Goal: Information Seeking & Learning: Learn about a topic

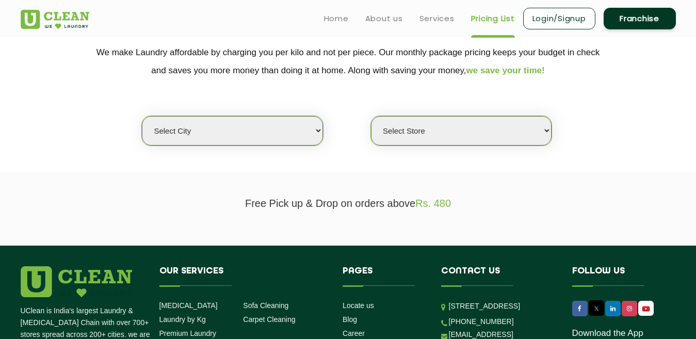
scroll to position [206, 0]
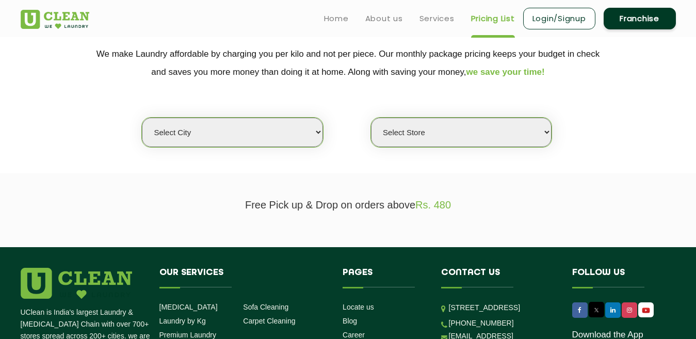
click at [227, 143] on select "Select city [GEOGRAPHIC_DATA] [GEOGRAPHIC_DATA] [GEOGRAPHIC_DATA] [GEOGRAPHIC_D…" at bounding box center [232, 132] width 181 height 29
select select "18"
click at [142, 118] on select "Select city [GEOGRAPHIC_DATA] [GEOGRAPHIC_DATA] [GEOGRAPHIC_DATA] [GEOGRAPHIC_D…" at bounding box center [232, 132] width 181 height 29
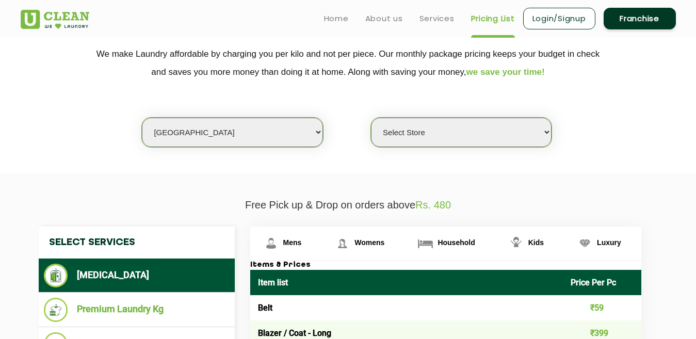
click at [428, 129] on select "Select Store [GEOGRAPHIC_DATA] [GEOGRAPHIC_DATA] [PERSON_NAME][GEOGRAPHIC_DATA]…" at bounding box center [461, 132] width 181 height 29
select select "307"
click at [371, 118] on select "Select Store [GEOGRAPHIC_DATA] [GEOGRAPHIC_DATA] [PERSON_NAME][GEOGRAPHIC_DATA]…" at bounding box center [461, 132] width 181 height 29
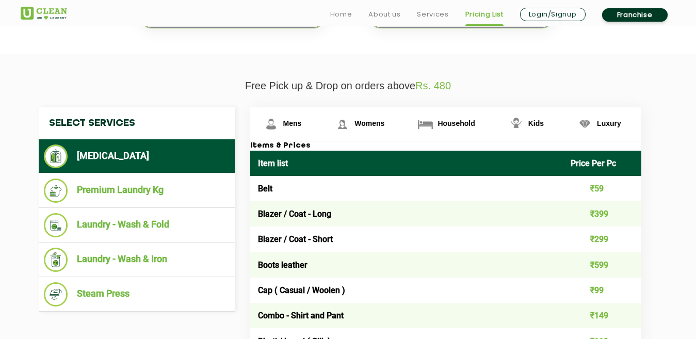
scroll to position [361, 0]
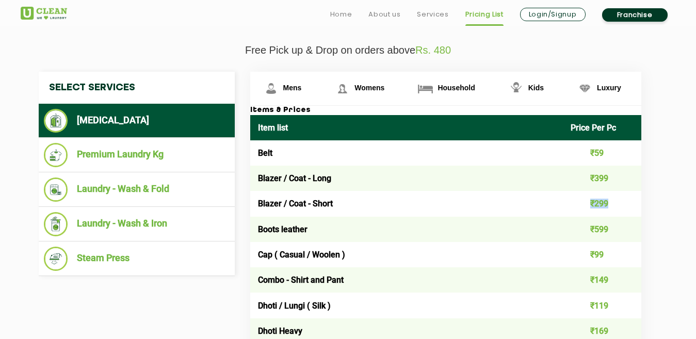
drag, startPoint x: 608, startPoint y: 200, endPoint x: 567, endPoint y: 201, distance: 40.8
click at [567, 201] on td "₹299" at bounding box center [602, 203] width 78 height 25
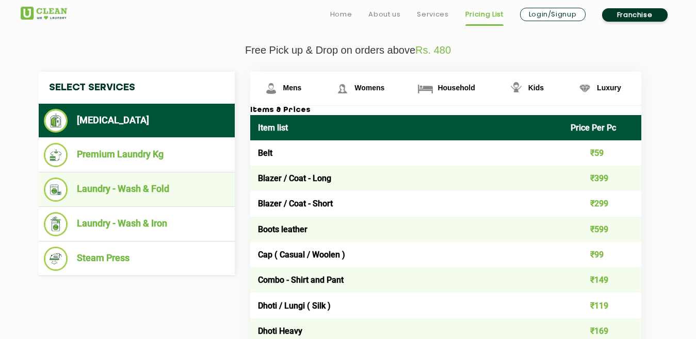
click at [132, 187] on li "Laundry - Wash & Fold" at bounding box center [137, 189] width 186 height 24
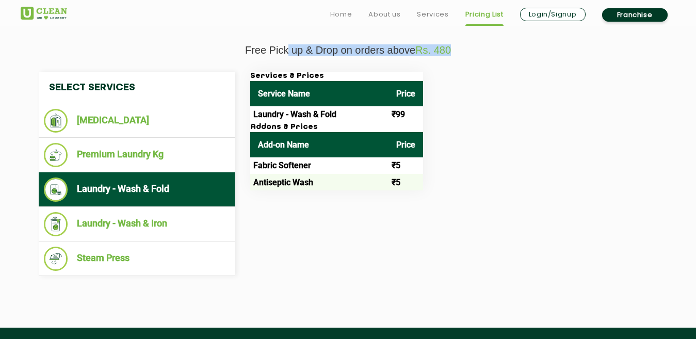
drag, startPoint x: 287, startPoint y: 55, endPoint x: 469, endPoint y: 55, distance: 182.1
click at [469, 55] on p "Free Pick up & Drop on orders above Rs. 480" at bounding box center [348, 50] width 655 height 12
click at [478, 85] on div "Services & Prices Service Name Price Laundry - Wash & Fold ₹99 Addons & Prices …" at bounding box center [453, 131] width 423 height 119
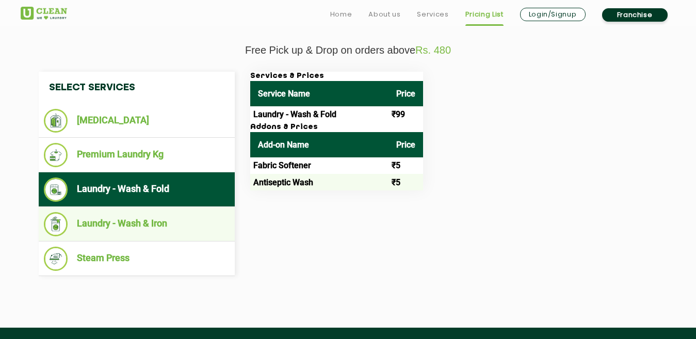
click at [159, 225] on li "Laundry - Wash & Iron" at bounding box center [137, 224] width 186 height 24
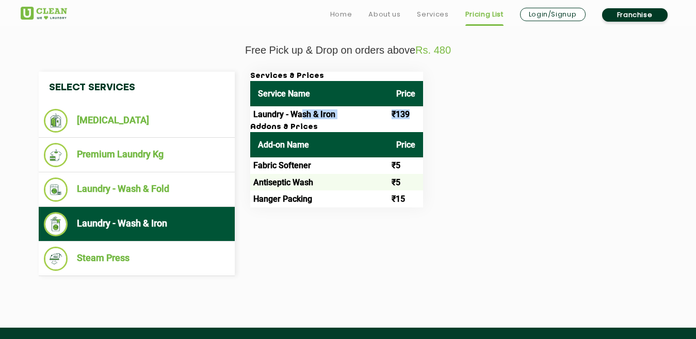
drag, startPoint x: 412, startPoint y: 113, endPoint x: 303, endPoint y: 118, distance: 108.4
click at [303, 118] on tr "Laundry - Wash & Iron ₹139" at bounding box center [336, 114] width 173 height 17
click at [513, 151] on div "Services & Prices Service Name Price Laundry - Wash & Iron ₹139 Addons & Prices…" at bounding box center [453, 140] width 423 height 136
drag, startPoint x: 416, startPoint y: 110, endPoint x: 388, endPoint y: 111, distance: 28.4
click at [388, 111] on td "₹139" at bounding box center [405, 114] width 35 height 17
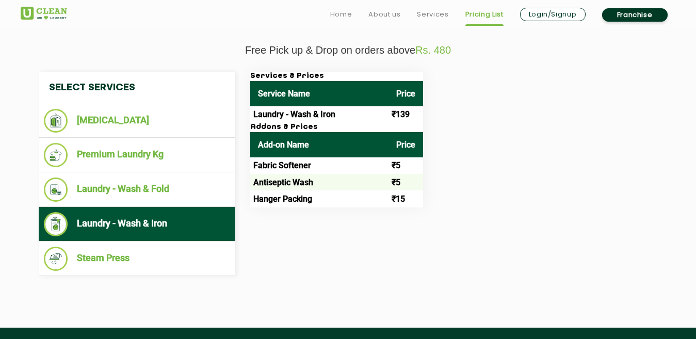
click at [507, 125] on div "Services & Prices Service Name Price Laundry - Wash & Iron ₹139 Addons & Prices…" at bounding box center [453, 140] width 423 height 136
drag, startPoint x: 412, startPoint y: 116, endPoint x: 389, endPoint y: 116, distance: 23.2
click at [389, 116] on td "₹139" at bounding box center [405, 114] width 35 height 17
click at [504, 117] on div "Services & Prices Service Name Price Laundry - Wash & Iron ₹139 Addons & Prices…" at bounding box center [453, 140] width 423 height 136
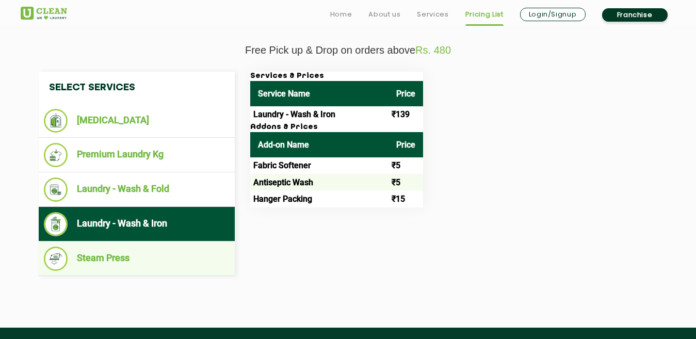
click at [122, 255] on li "Steam Press" at bounding box center [137, 259] width 186 height 24
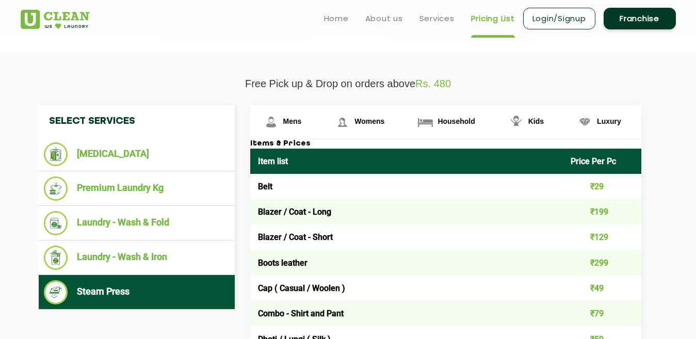
scroll to position [309, 0]
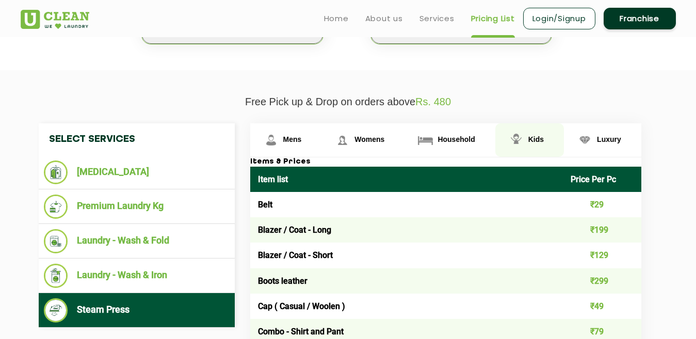
click at [538, 138] on span "Kids" at bounding box center [535, 139] width 15 height 8
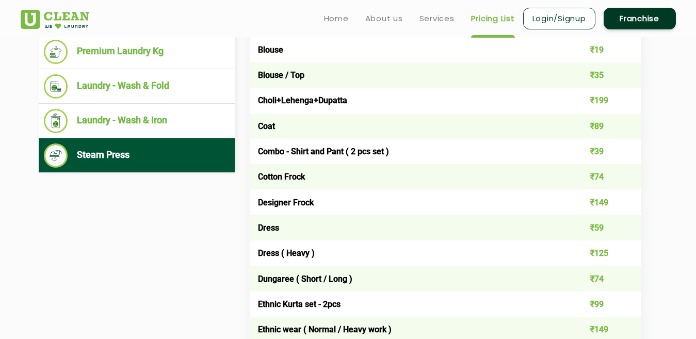
scroll to position [361, 0]
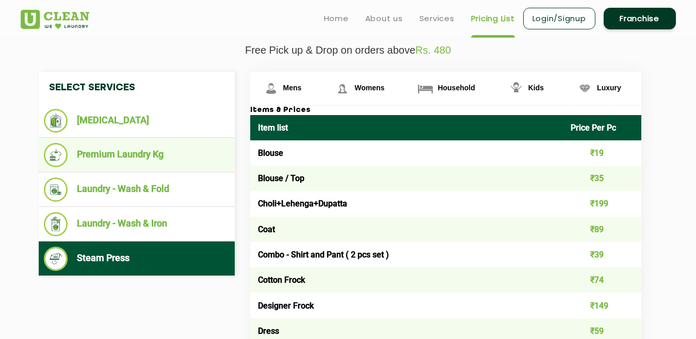
click at [113, 158] on li "Premium Laundry Kg" at bounding box center [137, 155] width 186 height 24
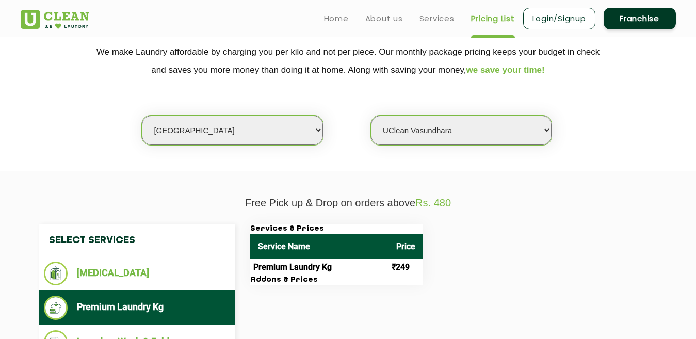
scroll to position [206, 0]
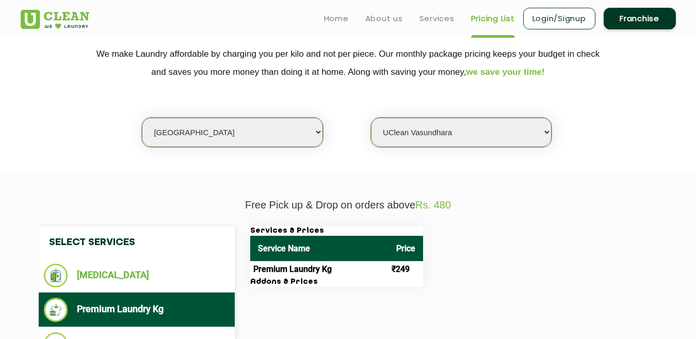
click at [209, 138] on select "Select city [GEOGRAPHIC_DATA] [GEOGRAPHIC_DATA] [GEOGRAPHIC_DATA] [GEOGRAPHIC_D…" at bounding box center [232, 132] width 181 height 29
select select "14"
click at [142, 118] on select "Select city [GEOGRAPHIC_DATA] [GEOGRAPHIC_DATA] [GEOGRAPHIC_DATA] [GEOGRAPHIC_D…" at bounding box center [232, 132] width 181 height 29
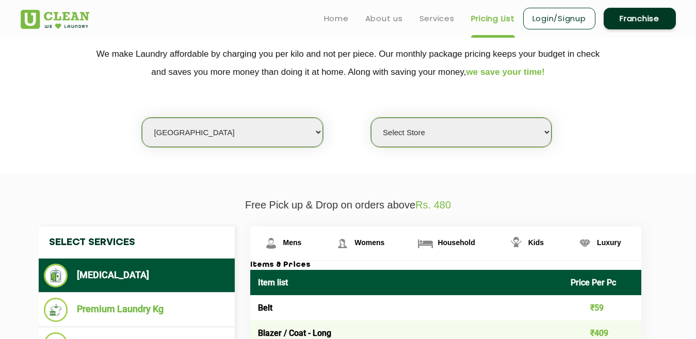
click at [426, 122] on select "Select Store UClean Aliganj UClean Hazratganj [GEOGRAPHIC_DATA] [GEOGRAPHIC_DAT…" at bounding box center [461, 132] width 181 height 29
select select "482"
click at [371, 118] on select "Select Store UClean Aliganj UClean Hazratganj [GEOGRAPHIC_DATA] [GEOGRAPHIC_DAT…" at bounding box center [461, 132] width 181 height 29
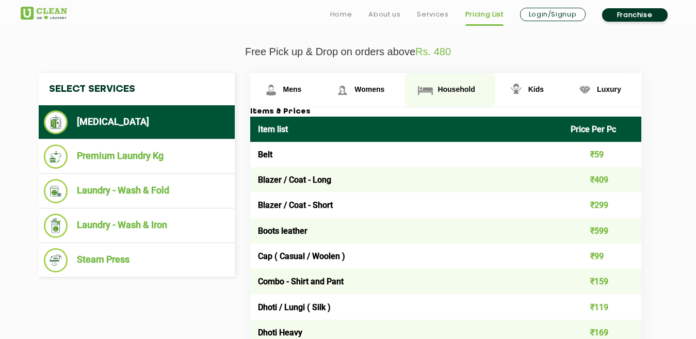
scroll to position [361, 0]
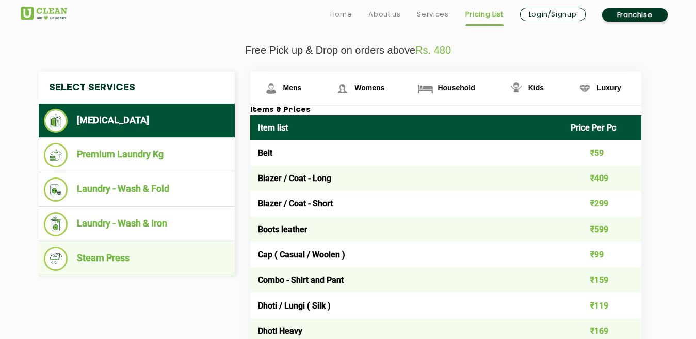
click at [106, 254] on li "Steam Press" at bounding box center [137, 259] width 186 height 24
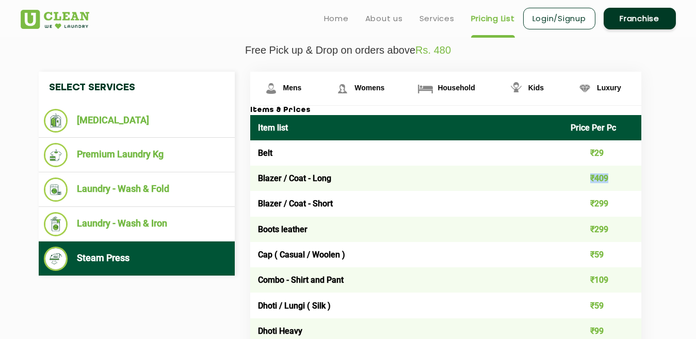
drag, startPoint x: 617, startPoint y: 177, endPoint x: 548, endPoint y: 190, distance: 70.7
click at [548, 190] on tr "Blazer / Coat - Long ₹409" at bounding box center [445, 178] width 391 height 25
drag, startPoint x: 604, startPoint y: 203, endPoint x: 550, endPoint y: 205, distance: 53.7
click at [556, 205] on tr "Blazer / Coat - Short ₹299" at bounding box center [445, 203] width 391 height 25
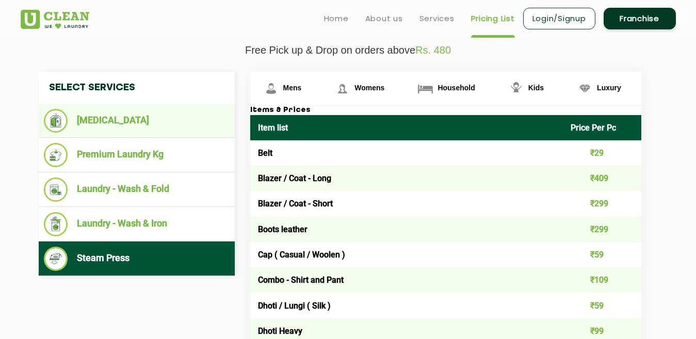
click at [111, 119] on li "[MEDICAL_DATA]" at bounding box center [137, 121] width 186 height 24
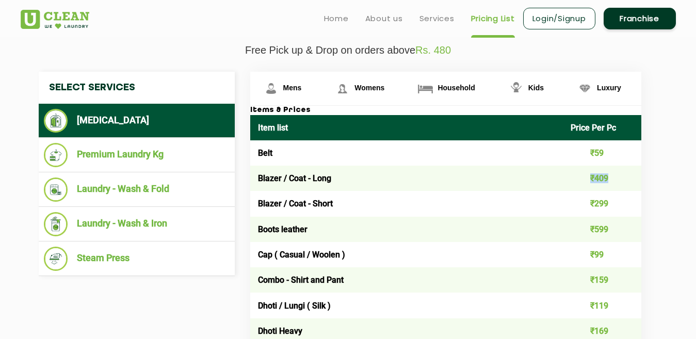
drag, startPoint x: 580, startPoint y: 178, endPoint x: 564, endPoint y: 179, distance: 16.5
click at [564, 179] on td "₹409" at bounding box center [602, 178] width 78 height 25
click at [595, 209] on td "₹299" at bounding box center [602, 203] width 78 height 25
drag, startPoint x: 610, startPoint y: 202, endPoint x: 580, endPoint y: 206, distance: 30.2
click at [580, 206] on td "₹299" at bounding box center [602, 203] width 78 height 25
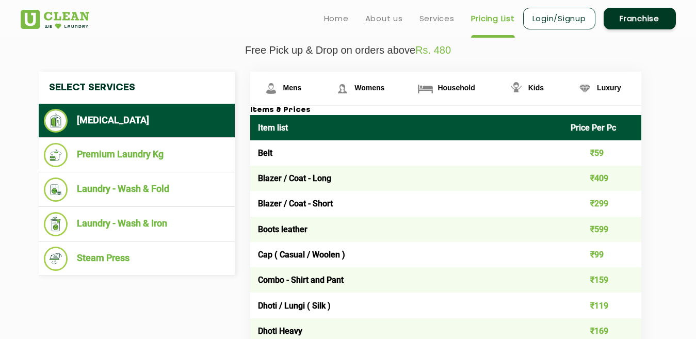
click at [563, 240] on td "₹599" at bounding box center [602, 229] width 78 height 25
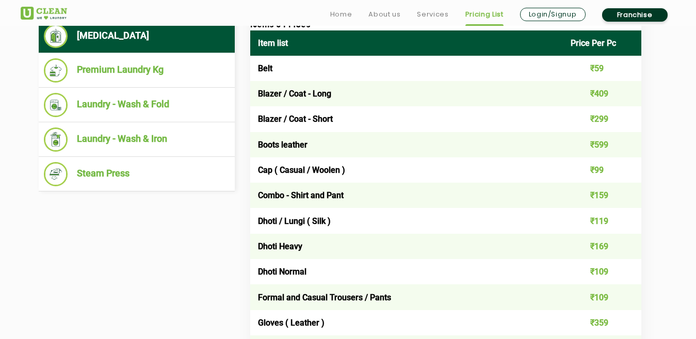
scroll to position [464, 0]
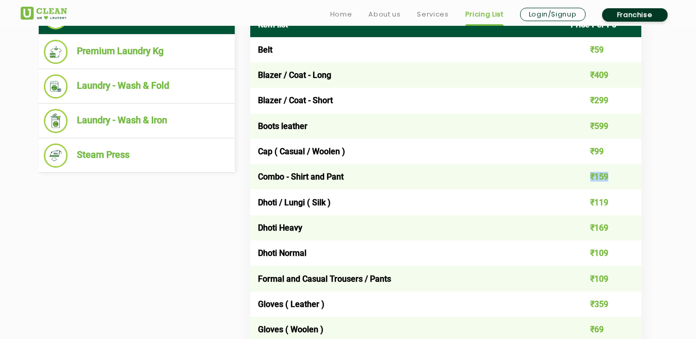
drag, startPoint x: 630, startPoint y: 173, endPoint x: 573, endPoint y: 175, distance: 56.8
click at [573, 175] on td "₹159" at bounding box center [602, 176] width 78 height 25
click at [566, 192] on td "₹119" at bounding box center [602, 201] width 78 height 25
drag, startPoint x: 614, startPoint y: 175, endPoint x: 582, endPoint y: 176, distance: 32.0
click at [582, 176] on td "₹159" at bounding box center [602, 176] width 78 height 25
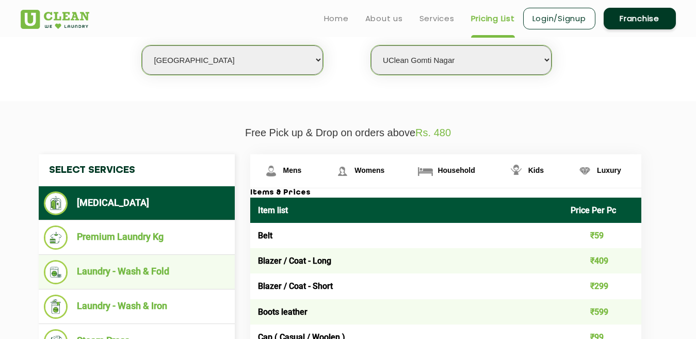
scroll to position [155, 0]
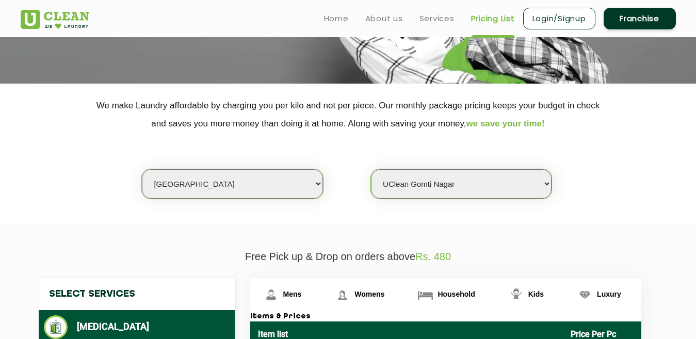
click at [204, 182] on select "Select city [GEOGRAPHIC_DATA] [GEOGRAPHIC_DATA] [GEOGRAPHIC_DATA] [GEOGRAPHIC_D…" at bounding box center [232, 183] width 181 height 29
select select "1"
click at [142, 169] on select "Select city [GEOGRAPHIC_DATA] [GEOGRAPHIC_DATA] [GEOGRAPHIC_DATA] [GEOGRAPHIC_D…" at bounding box center [232, 183] width 181 height 29
click at [431, 180] on select "Select Store [GEOGRAPHIC_DATA] [GEOGRAPHIC_DATA] 2 [GEOGRAPHIC_DATA] [PERSON_NA…" at bounding box center [461, 183] width 181 height 29
select select "141"
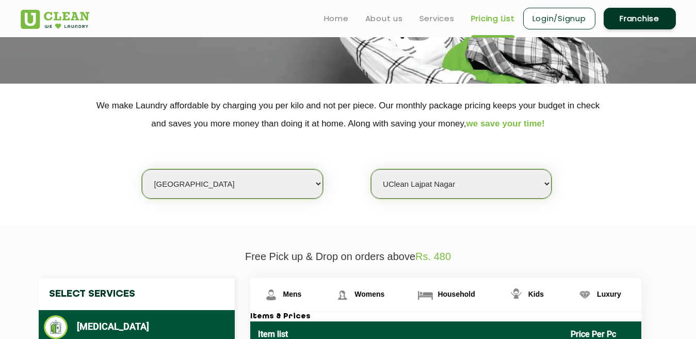
click at [371, 169] on select "Select Store [GEOGRAPHIC_DATA] [GEOGRAPHIC_DATA] 2 [GEOGRAPHIC_DATA] [PERSON_NA…" at bounding box center [461, 183] width 181 height 29
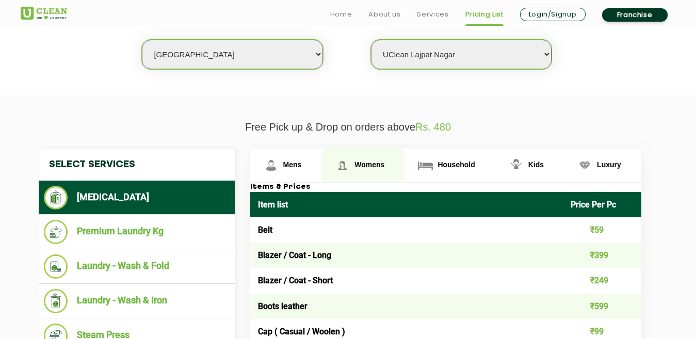
scroll to position [361, 0]
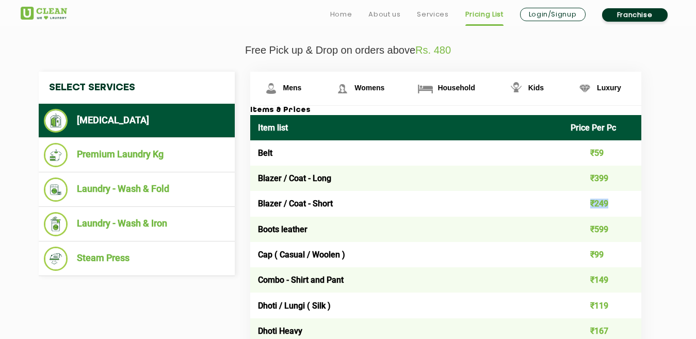
drag, startPoint x: 615, startPoint y: 203, endPoint x: 579, endPoint y: 203, distance: 36.1
click at [579, 203] on td "₹249" at bounding box center [602, 203] width 78 height 25
click at [561, 230] on td "Boots leather" at bounding box center [406, 229] width 313 height 25
drag, startPoint x: 612, startPoint y: 204, endPoint x: 259, endPoint y: 211, distance: 352.3
click at [259, 211] on tr "Blazer / Coat - Short ₹249" at bounding box center [445, 203] width 391 height 25
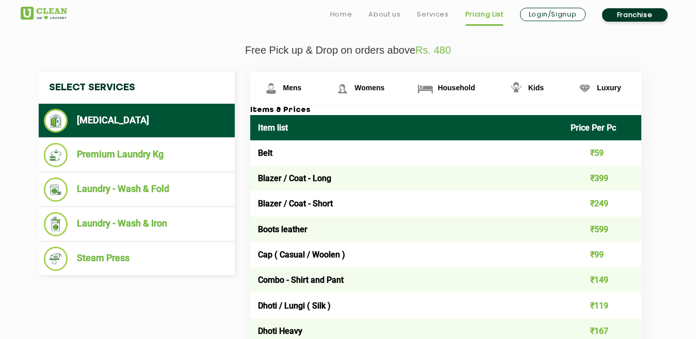
click at [404, 233] on td "Boots leather" at bounding box center [406, 229] width 313 height 25
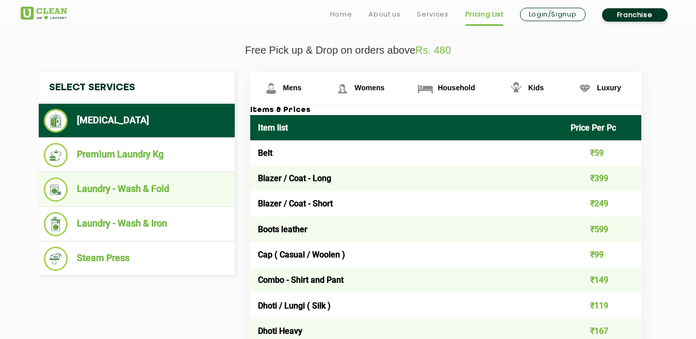
click at [141, 188] on li "Laundry - Wash & Fold" at bounding box center [137, 189] width 186 height 24
